Goal: Task Accomplishment & Management: Use online tool/utility

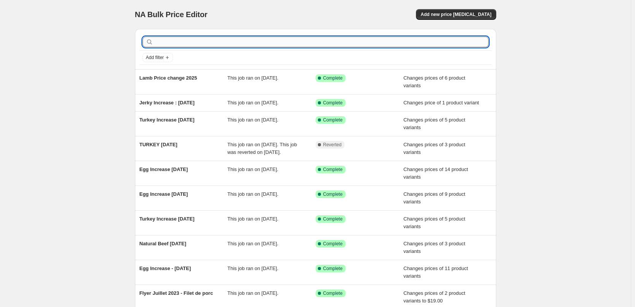
click at [222, 39] on input "text" at bounding box center [322, 42] width 334 height 11
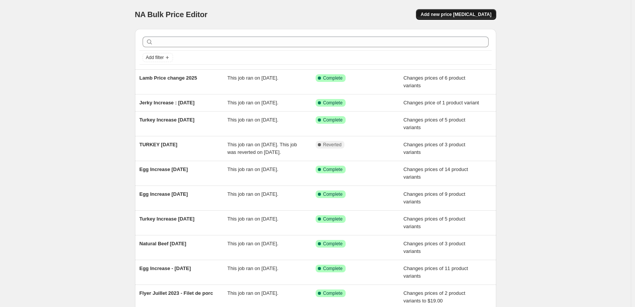
click at [447, 15] on span "Add new price [MEDICAL_DATA]" at bounding box center [456, 14] width 71 height 6
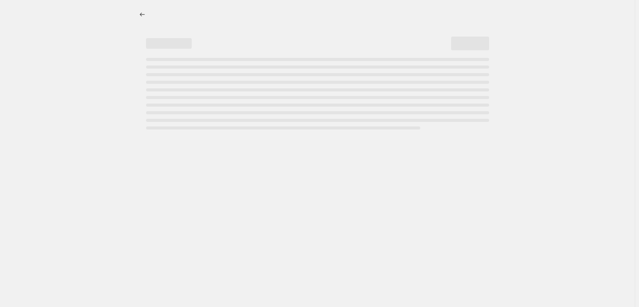
select select "percentage"
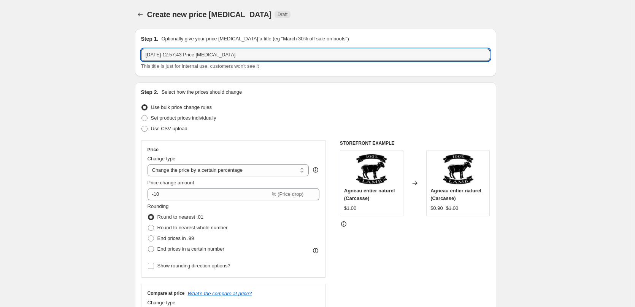
drag, startPoint x: 253, startPoint y: 55, endPoint x: 68, endPoint y: 64, distance: 184.8
type input "Egg Price changes [DATE].2025"
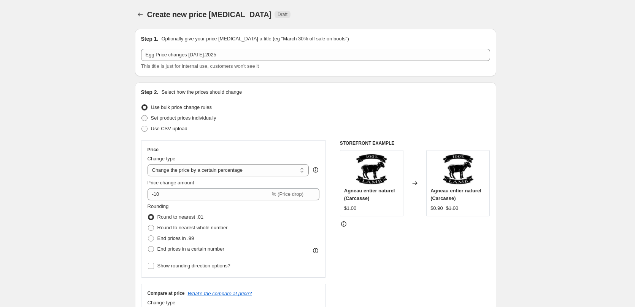
click at [186, 119] on span "Set product prices individually" at bounding box center [183, 118] width 65 height 6
click at [142, 115] on input "Set product prices individually" at bounding box center [142, 115] width 0 height 0
radio input "true"
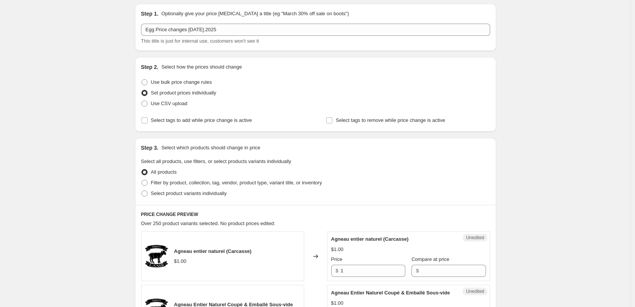
scroll to position [25, 0]
click at [158, 184] on span "Filter by product, collection, tag, vendor, product type, variant title, or inv…" at bounding box center [236, 182] width 171 height 6
click at [142, 180] on input "Filter by product, collection, tag, vendor, product type, variant title, or inv…" at bounding box center [142, 179] width 0 height 0
radio input "true"
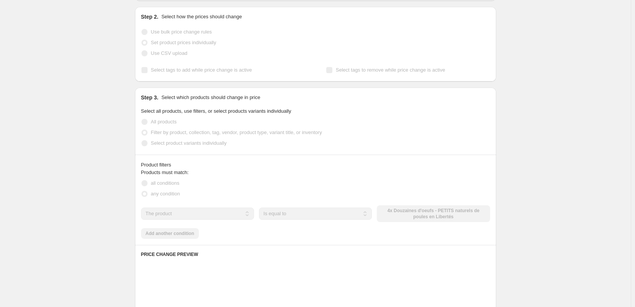
scroll to position [76, 0]
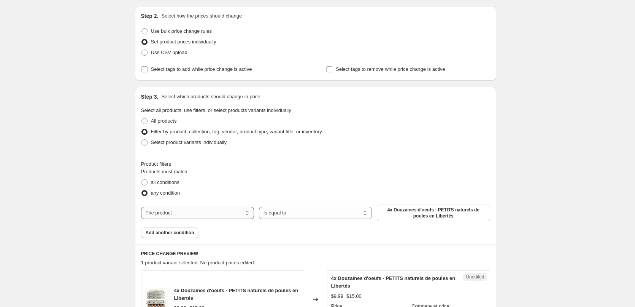
click at [188, 212] on select "The product The product's collection The product's tag The product's vendor The…" at bounding box center [197, 213] width 113 height 12
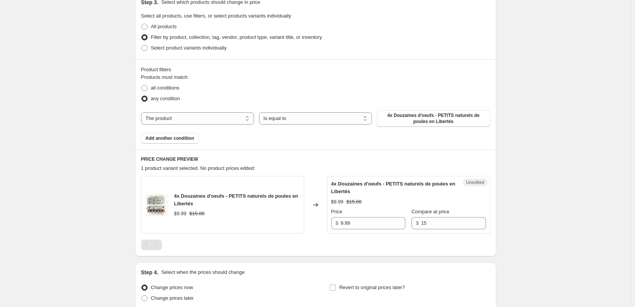
scroll to position [178, 0]
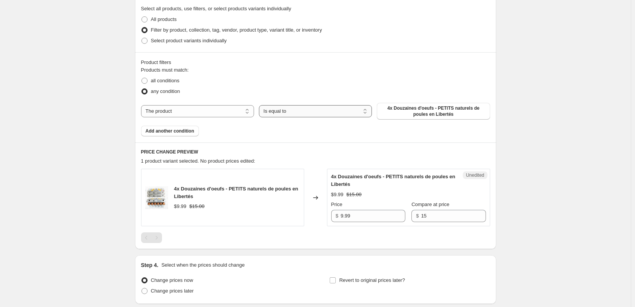
click at [271, 115] on select "Is equal to Is not equal to" at bounding box center [315, 111] width 113 height 12
click at [277, 112] on select "Is equal to Is not equal to" at bounding box center [315, 111] width 113 height 12
click at [186, 109] on select "The product The product's collection The product's tag The product's vendor The…" at bounding box center [197, 111] width 113 height 12
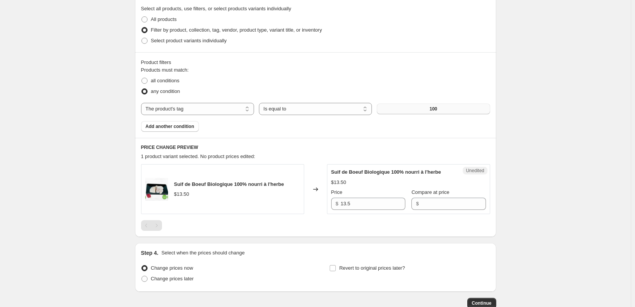
click at [425, 105] on button "100" at bounding box center [433, 108] width 113 height 11
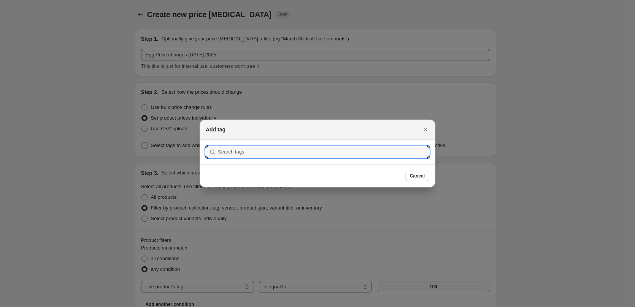
scroll to position [0, 0]
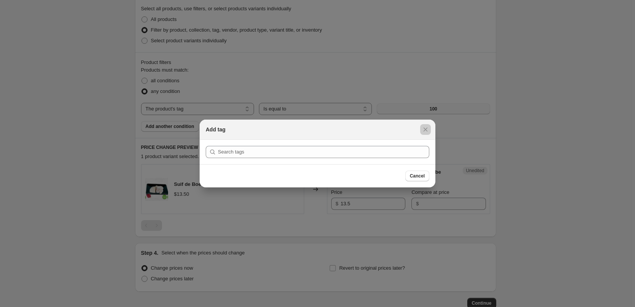
click at [425, 105] on div at bounding box center [317, 153] width 635 height 307
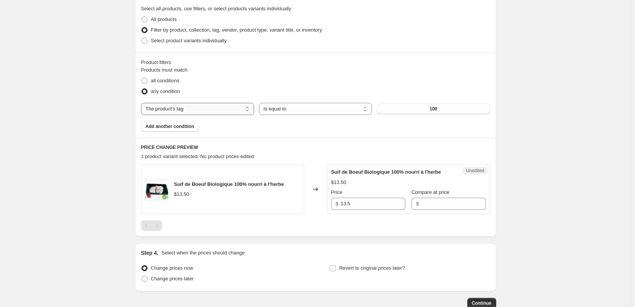
click at [169, 108] on select "The product The product's collection The product's tag The product's vendor The…" at bounding box center [197, 109] width 113 height 12
select select "collection"
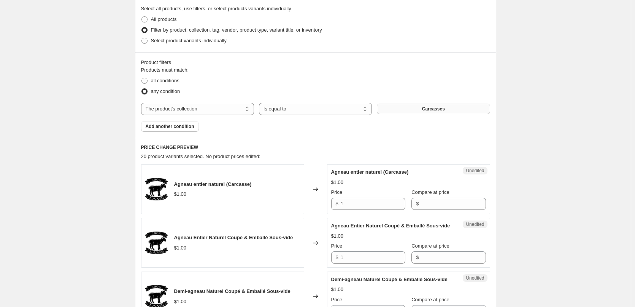
click at [409, 111] on button "Carcasses" at bounding box center [433, 108] width 113 height 11
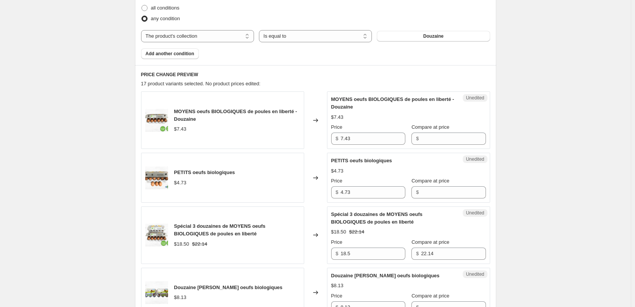
scroll to position [254, 0]
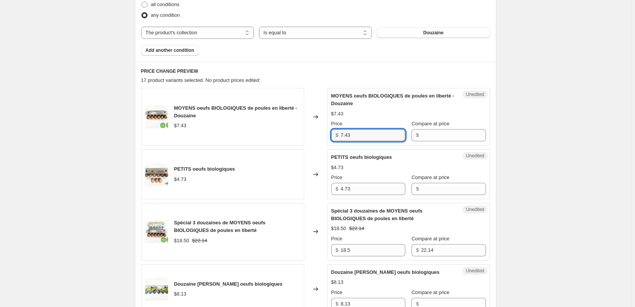
drag, startPoint x: 361, startPoint y: 136, endPoint x: 329, endPoint y: 134, distance: 32.0
click at [329, 134] on div "Unedited MOYENS oeufs BIOLOGIQUES de poules en liberté - Douzaine $7.43 Price $…" at bounding box center [408, 116] width 163 height 57
type input "7.50"
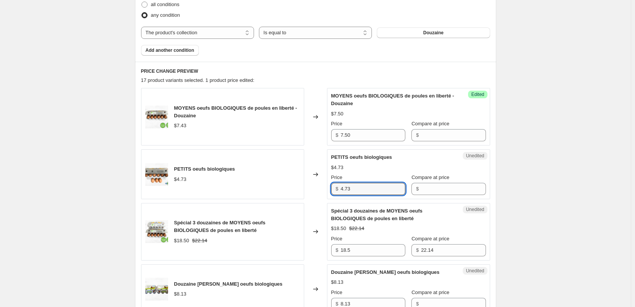
drag, startPoint x: 374, startPoint y: 185, endPoint x: 323, endPoint y: 185, distance: 51.0
click at [323, 185] on div "PETITS oeufs biologiques $4.73 Changed to Unedited PETITS oeufs biologiques $4.…" at bounding box center [315, 174] width 349 height 50
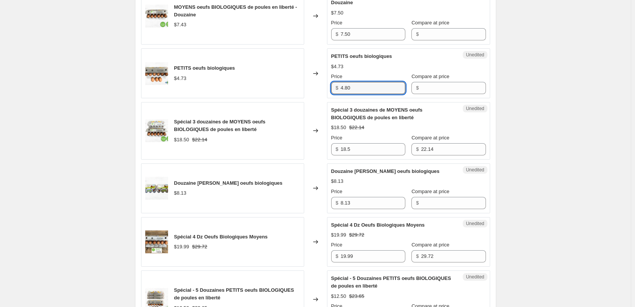
scroll to position [355, 0]
type input "4.80"
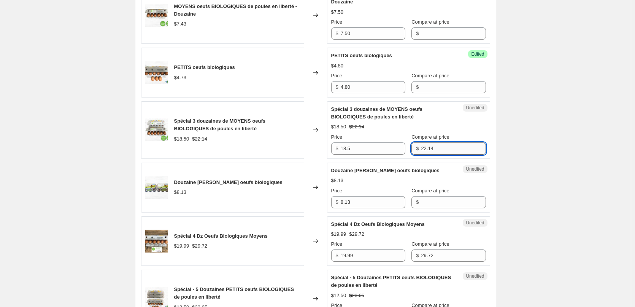
click at [441, 150] on input "22.14" at bounding box center [453, 148] width 65 height 12
drag, startPoint x: 441, startPoint y: 150, endPoint x: 430, endPoint y: 150, distance: 11.0
click at [430, 150] on input "22.14" at bounding box center [453, 148] width 65 height 12
type input "22.50"
click at [378, 201] on input "8.13" at bounding box center [373, 202] width 65 height 12
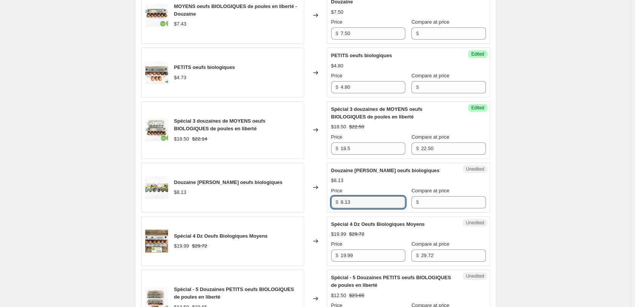
drag, startPoint x: 378, startPoint y: 201, endPoint x: 336, endPoint y: 202, distance: 42.3
click at [336, 202] on div "$ 8.13" at bounding box center [368, 202] width 74 height 12
type input "8.20"
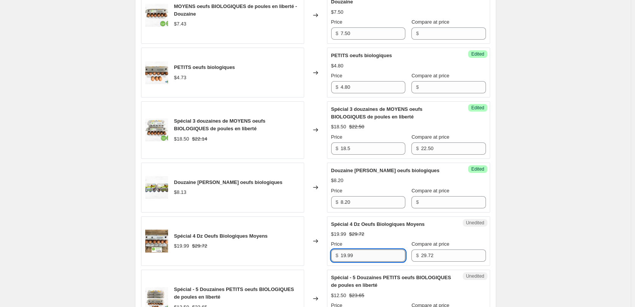
click at [374, 255] on input "19.99" at bounding box center [373, 255] width 65 height 12
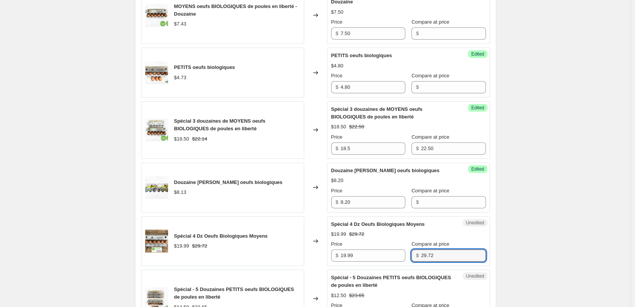
drag, startPoint x: 441, startPoint y: 255, endPoint x: 411, endPoint y: 252, distance: 29.8
click at [412, 252] on div "$ 29.72" at bounding box center [449, 255] width 74 height 12
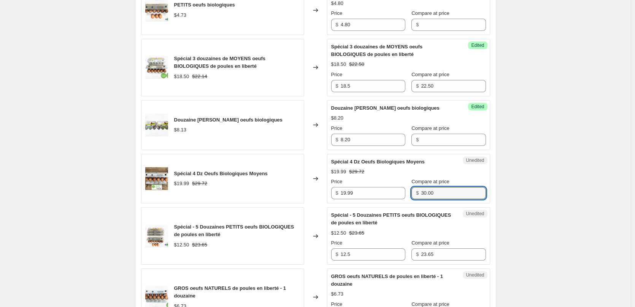
scroll to position [431, 0]
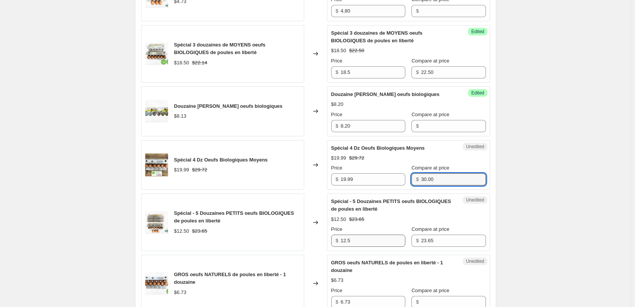
type input "30.00"
click at [392, 237] on input "12.5" at bounding box center [373, 240] width 65 height 12
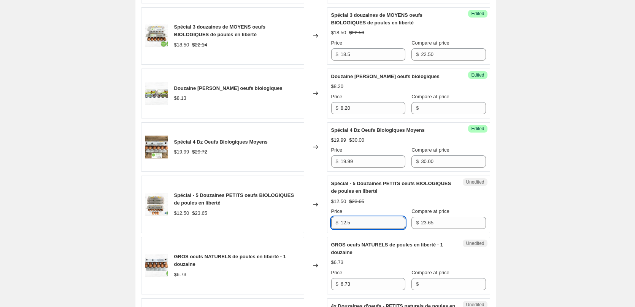
scroll to position [457, 0]
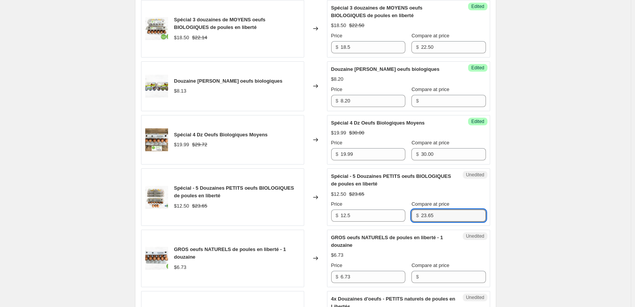
drag, startPoint x: 443, startPoint y: 215, endPoint x: 417, endPoint y: 215, distance: 25.9
click at [417, 215] on div "$ 23.65" at bounding box center [449, 215] width 74 height 12
type input "24"
click at [375, 277] on input "6.73" at bounding box center [373, 277] width 65 height 12
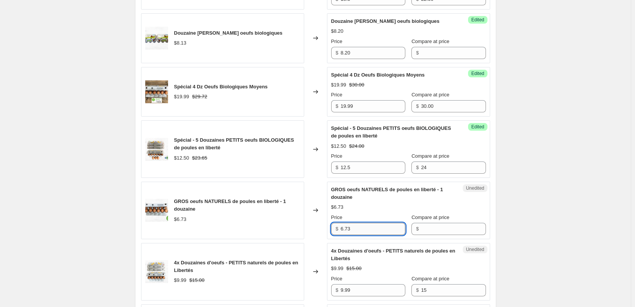
scroll to position [508, 0]
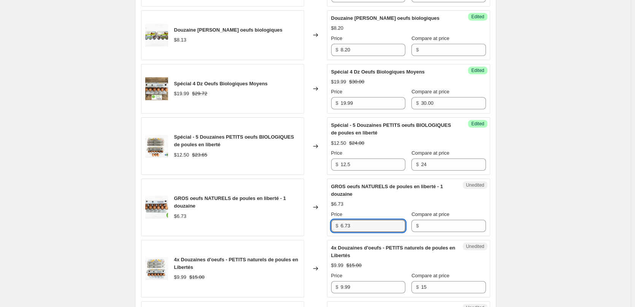
drag, startPoint x: 383, startPoint y: 226, endPoint x: 296, endPoint y: 219, distance: 86.7
click at [296, 219] on div "GROS oeufs NATURELS de poules en liberté - 1 douzaine $6.73 Changed to Unedited…" at bounding box center [315, 206] width 349 height 57
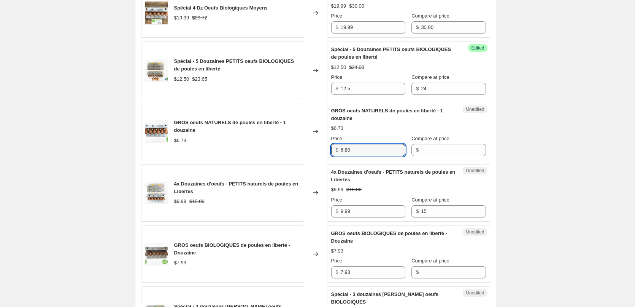
scroll to position [584, 0]
type input "6.80"
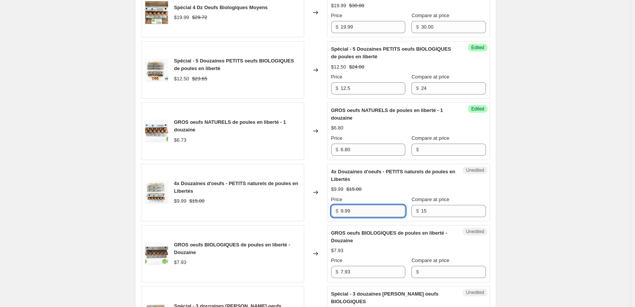
click at [359, 211] on input "9.99" at bounding box center [373, 211] width 65 height 12
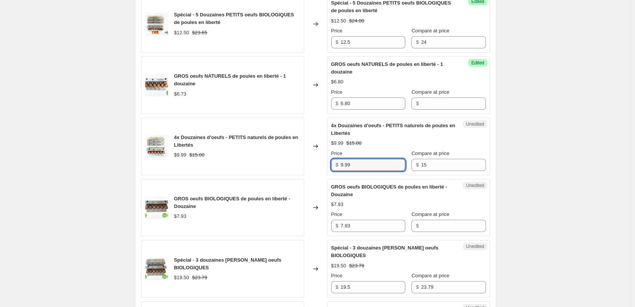
scroll to position [634, 0]
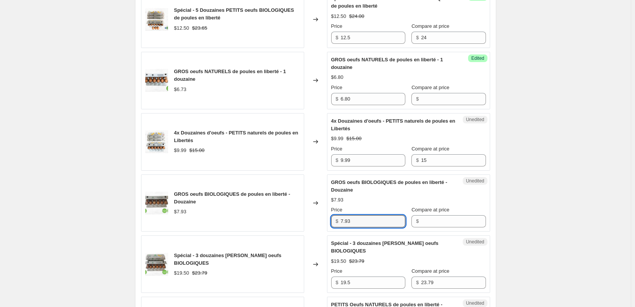
drag, startPoint x: 368, startPoint y: 223, endPoint x: 323, endPoint y: 216, distance: 46.2
click at [323, 216] on div "GROS oeufs BIOLOGIQUES de poules en liberté - Douzaine $7.93 Changed to Unedite…" at bounding box center [315, 202] width 349 height 57
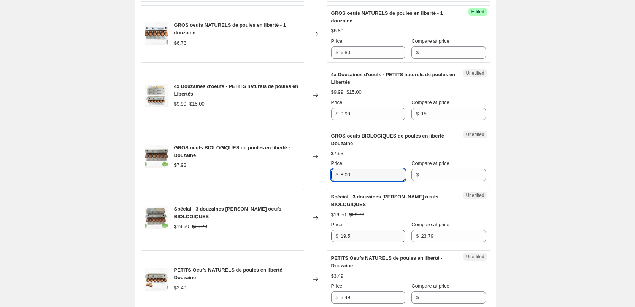
scroll to position [685, 0]
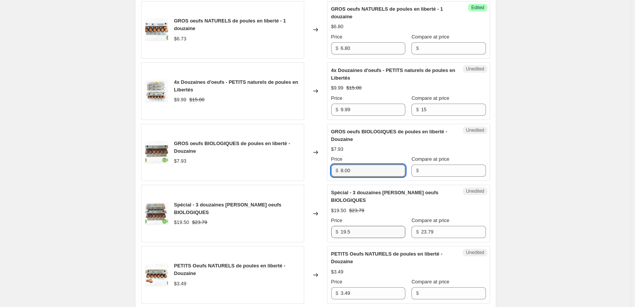
type input "8.00"
click at [359, 231] on input "19.5" at bounding box center [373, 232] width 65 height 12
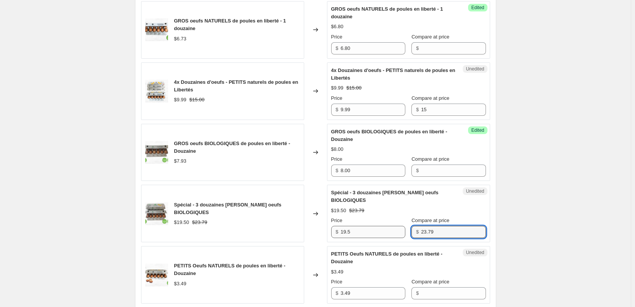
drag, startPoint x: 434, startPoint y: 234, endPoint x: 396, endPoint y: 232, distance: 37.7
click at [396, 232] on div "Price $ 19.5 Compare at price $ 23.79" at bounding box center [408, 226] width 155 height 21
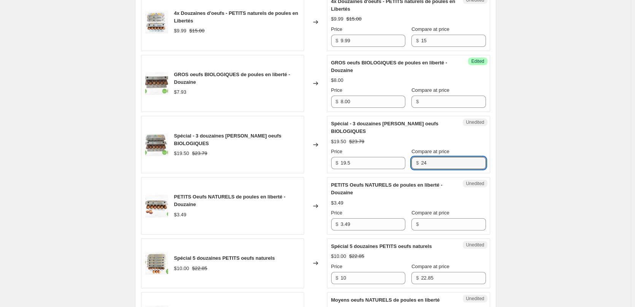
scroll to position [761, 0]
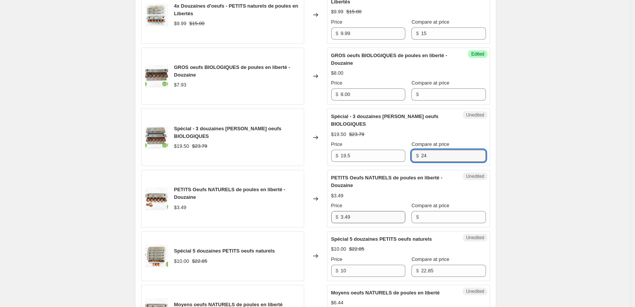
type input "24"
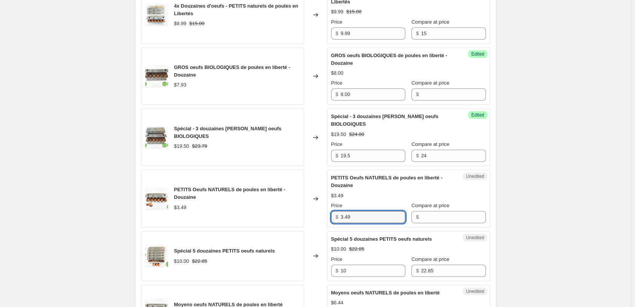
drag, startPoint x: 366, startPoint y: 213, endPoint x: 317, endPoint y: 217, distance: 49.3
click at [317, 217] on div "PETITS Oeufs NATURELS de poules en liberté - Douzaine $3.49 Changed to Unedited…" at bounding box center [315, 198] width 349 height 57
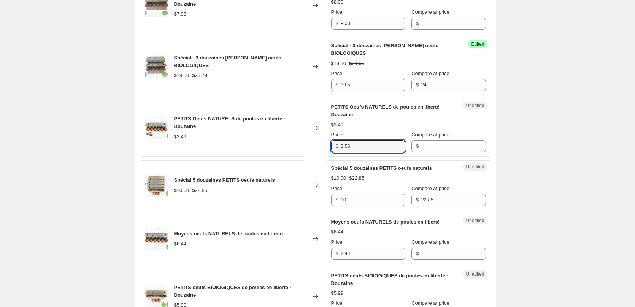
scroll to position [837, 0]
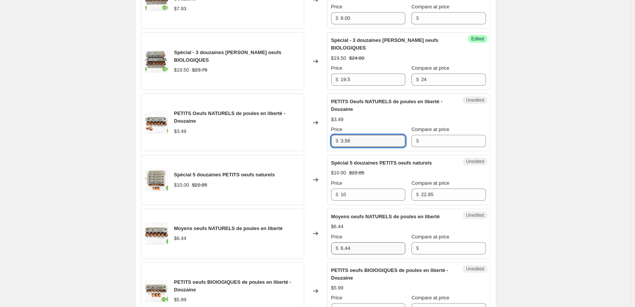
type input "3.56"
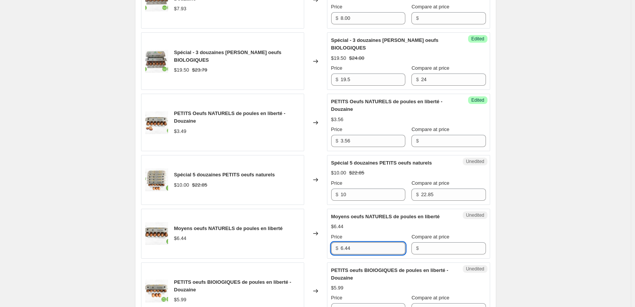
click at [364, 249] on input "6.44" at bounding box center [373, 248] width 65 height 12
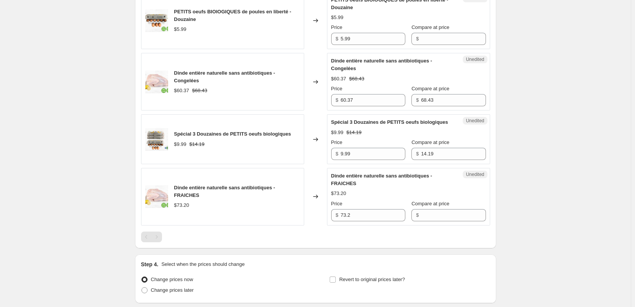
scroll to position [1116, 0]
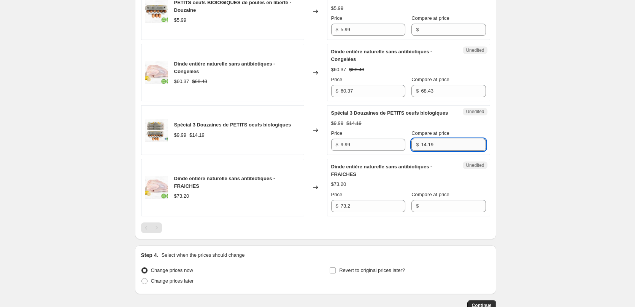
drag, startPoint x: 438, startPoint y: 151, endPoint x: 422, endPoint y: 151, distance: 16.0
click at [422, 151] on input "14.19" at bounding box center [453, 144] width 65 height 12
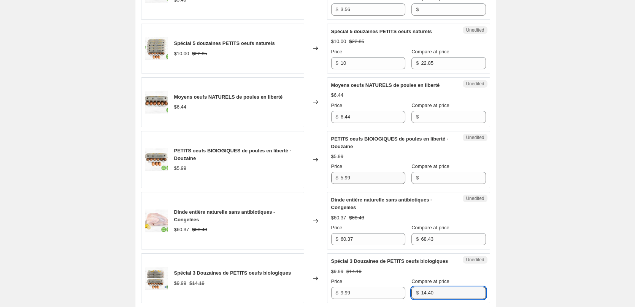
scroll to position [964, 0]
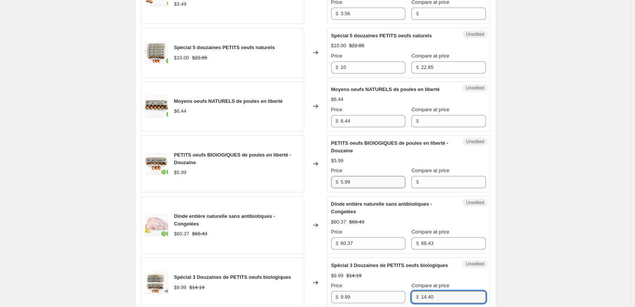
type input "14.40"
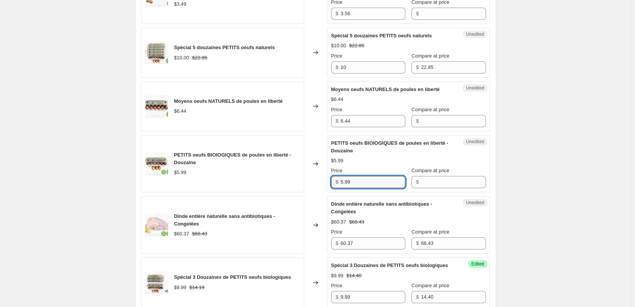
drag, startPoint x: 364, startPoint y: 182, endPoint x: 328, endPoint y: 186, distance: 36.3
click at [324, 178] on div "PETITS oeufs BIOlOGIQUES de poules en liberté - Douzaine $5.99 Changed to Unedi…" at bounding box center [315, 163] width 349 height 57
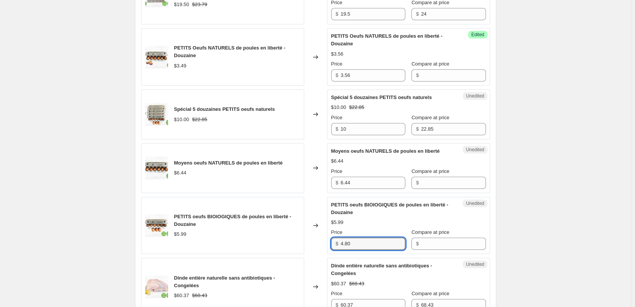
scroll to position [888, 0]
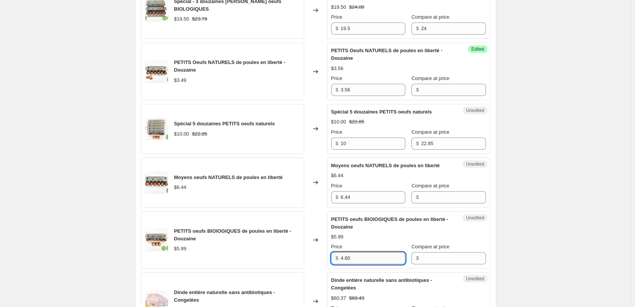
click at [360, 260] on input "4.80" at bounding box center [373, 258] width 65 height 12
type input "4.80"
click at [358, 201] on input "6.44" at bounding box center [373, 197] width 65 height 12
click at [355, 196] on input "6.44" at bounding box center [373, 197] width 65 height 12
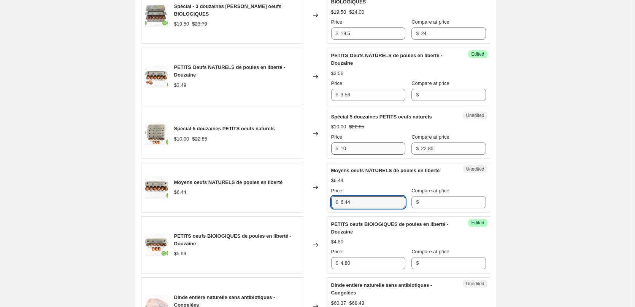
scroll to position [913, 0]
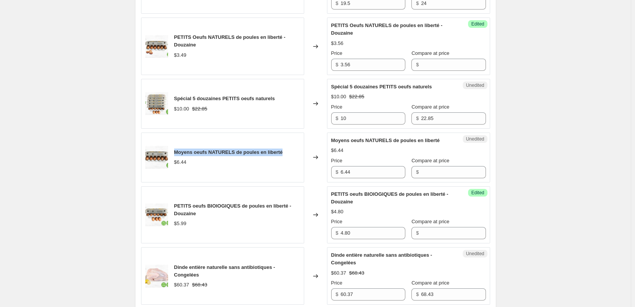
drag, startPoint x: 282, startPoint y: 151, endPoint x: 173, endPoint y: 154, distance: 108.5
click at [173, 154] on div "Moyens oeufs NATURELS de poules en liberté $6.44" at bounding box center [222, 157] width 163 height 50
copy span "Moyens oeufs NATURELS de poules en liberté"
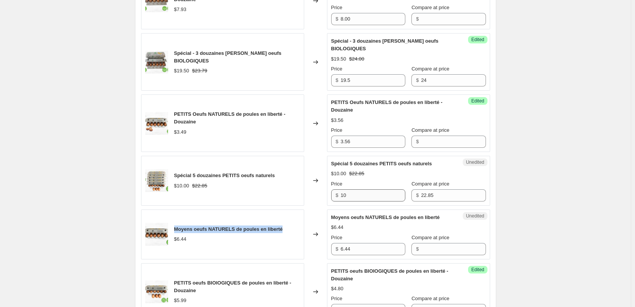
scroll to position [837, 0]
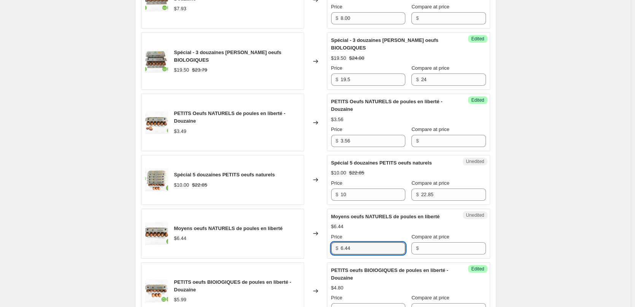
drag, startPoint x: 339, startPoint y: 248, endPoint x: 308, endPoint y: 248, distance: 30.4
click at [308, 248] on div "Moyens oeufs NATURELS de poules en liberté $6.44 Changed to Unedited Moyens oeu…" at bounding box center [315, 234] width 349 height 50
type input "5.30"
click at [362, 138] on input "3.56" at bounding box center [373, 141] width 65 height 12
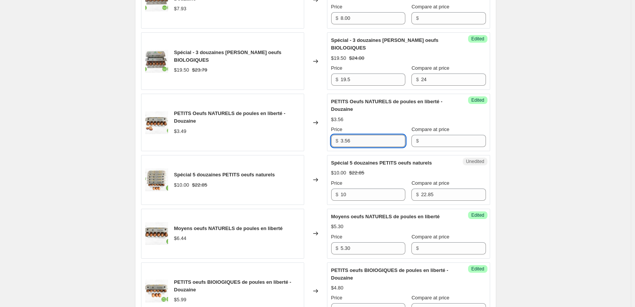
click at [371, 144] on input "3.56" at bounding box center [373, 141] width 65 height 12
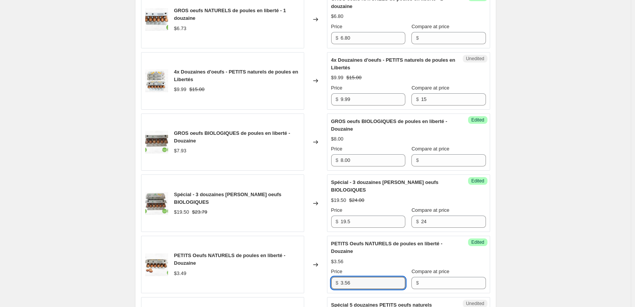
scroll to position [685, 0]
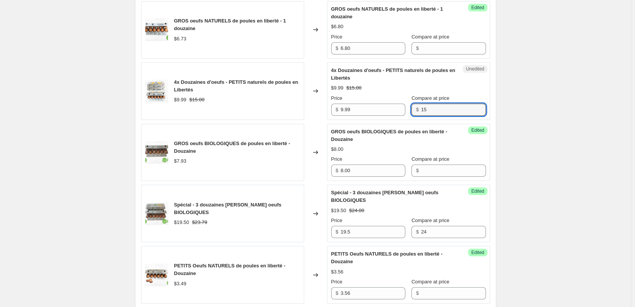
drag, startPoint x: 426, startPoint y: 109, endPoint x: 411, endPoint y: 111, distance: 15.7
click at [412, 111] on div "$ 15" at bounding box center [449, 109] width 74 height 12
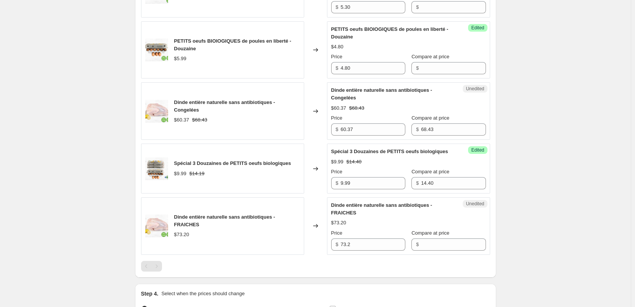
scroll to position [1065, 0]
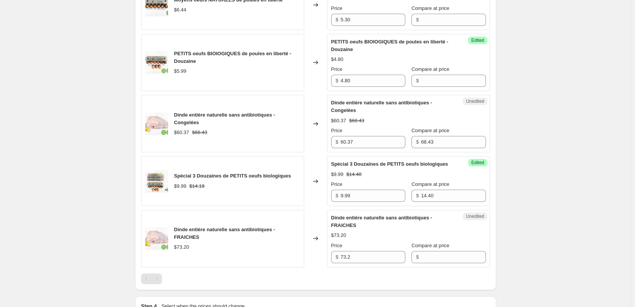
type input "14.24"
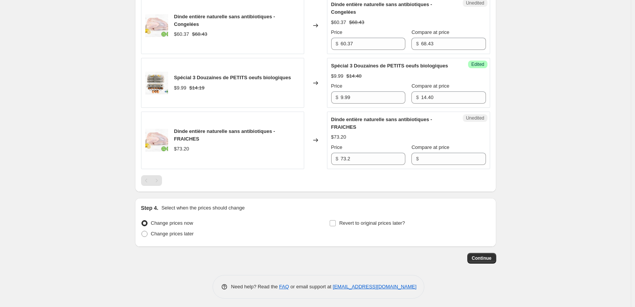
scroll to position [1167, 0]
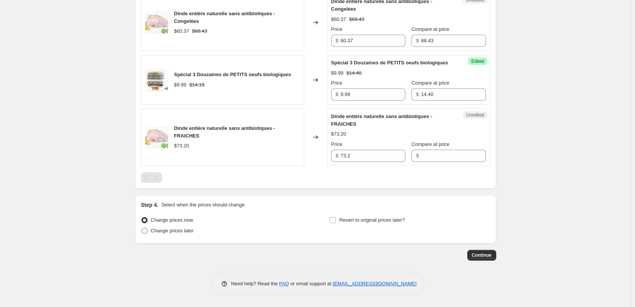
click at [151, 236] on label "Change prices later" at bounding box center [167, 230] width 53 height 11
click at [142, 228] on input "Change prices later" at bounding box center [142, 228] width 0 height 0
radio input "true"
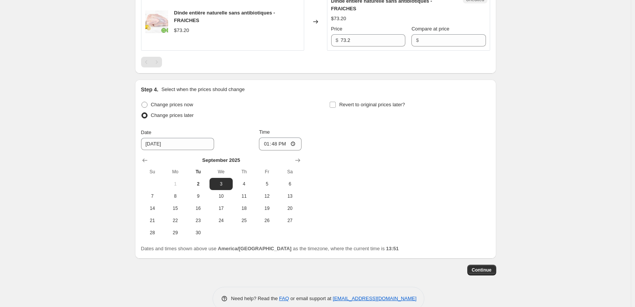
scroll to position [1304, 0]
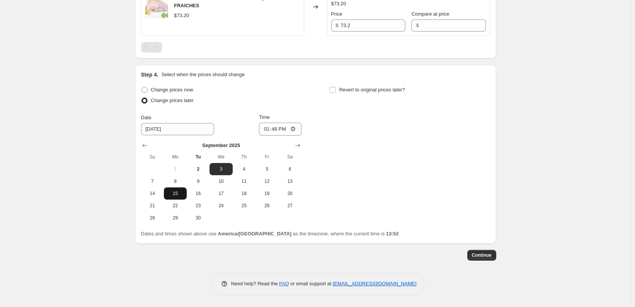
click at [179, 197] on button "15" at bounding box center [175, 193] width 23 height 12
type input "[DATE]"
click at [267, 130] on input "13:48" at bounding box center [280, 129] width 43 height 13
type input "00:00"
click at [342, 160] on div "Change prices now Change prices later Date [DATE] Time 00:00 [DATE] Su Mo Tu We…" at bounding box center [315, 153] width 349 height 139
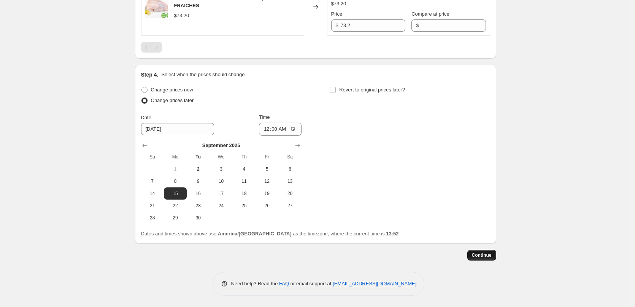
click at [479, 253] on span "Continue" at bounding box center [482, 255] width 20 height 6
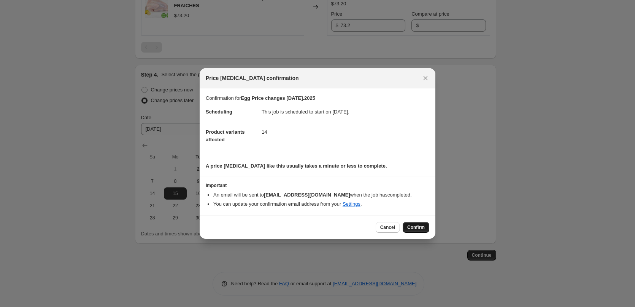
click at [422, 227] on span "Confirm" at bounding box center [416, 227] width 18 height 6
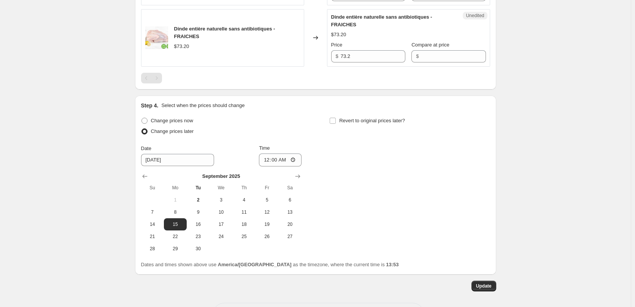
scroll to position [1351, 0]
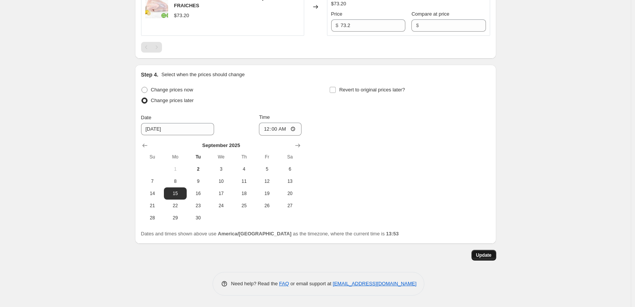
click at [487, 256] on span "Update" at bounding box center [484, 255] width 16 height 6
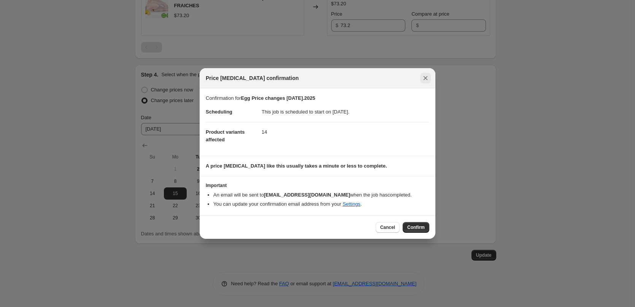
click at [428, 79] on icon "Close" at bounding box center [426, 78] width 8 height 8
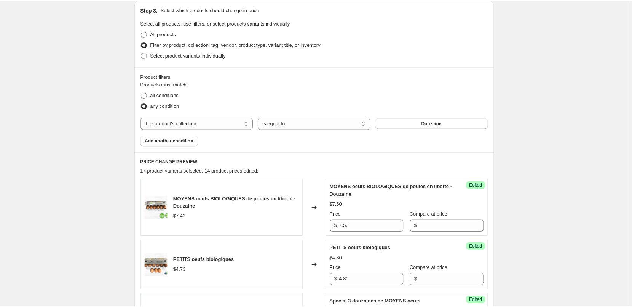
scroll to position [0, 0]
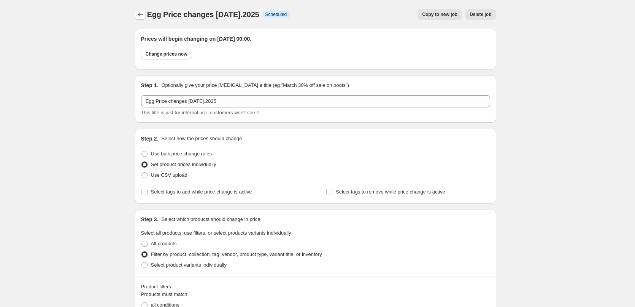
click at [143, 15] on icon "Price change jobs" at bounding box center [141, 15] width 8 height 8
